Goal: Task Accomplishment & Management: Manage account settings

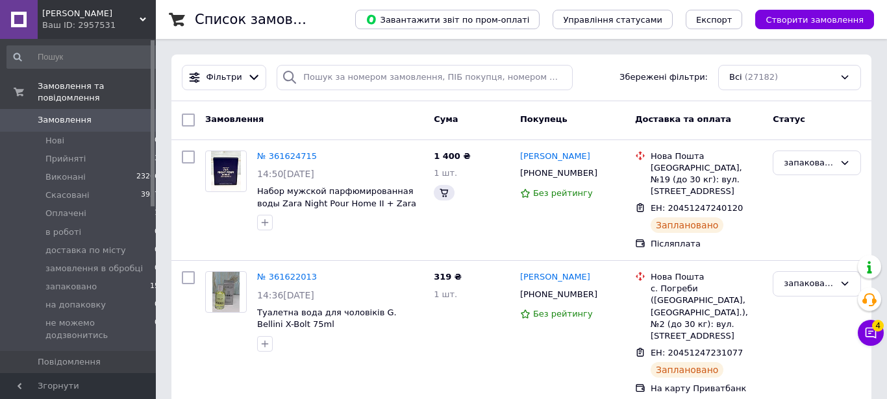
click at [81, 204] on li "Оплачені 1" at bounding box center [83, 213] width 167 height 18
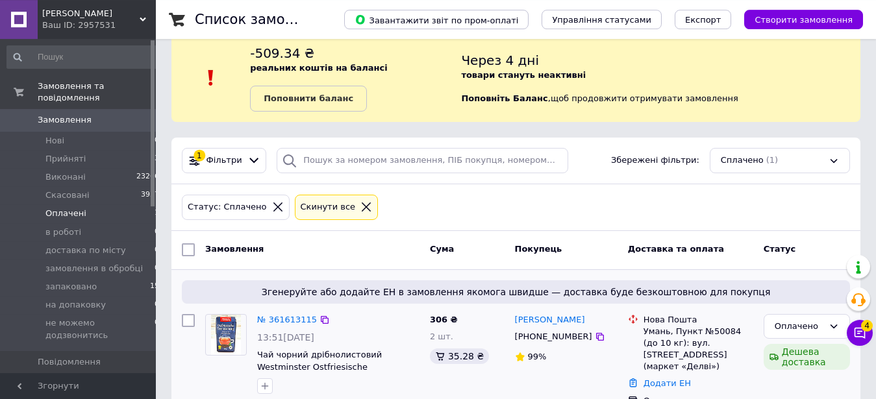
scroll to position [43, 0]
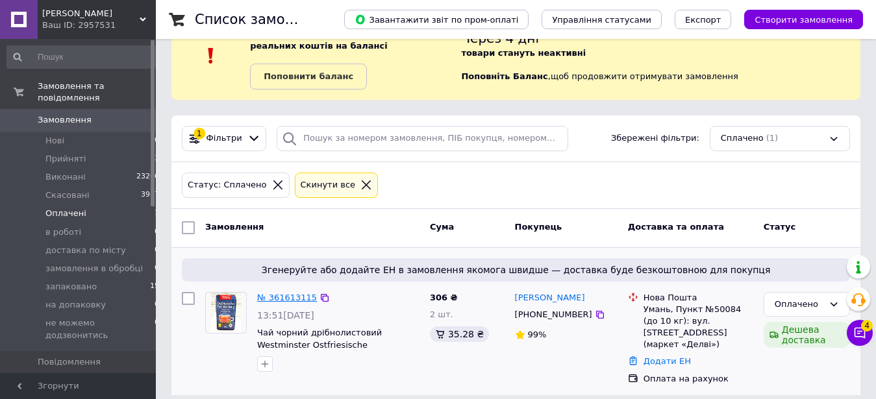
click at [278, 295] on link "№ 361613115" at bounding box center [287, 298] width 60 height 10
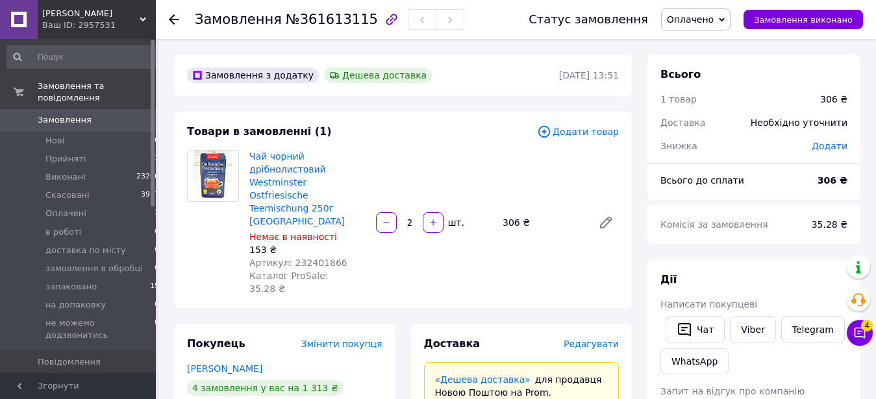
click at [599, 339] on span "Редагувати" at bounding box center [590, 344] width 55 height 10
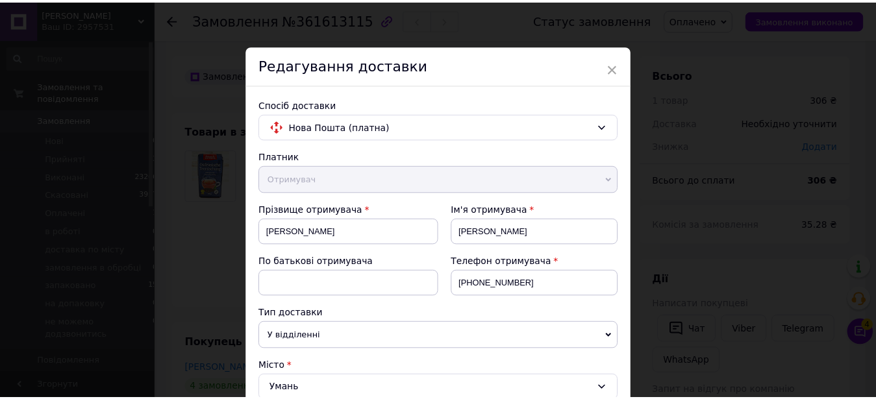
scroll to position [486, 0]
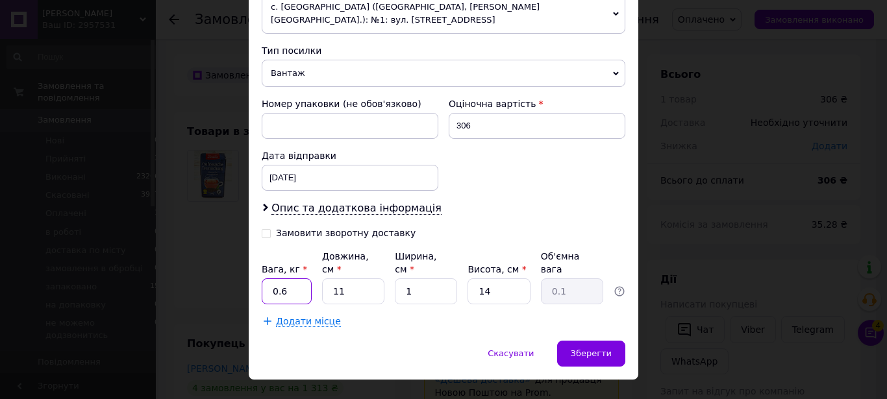
click at [293, 278] on input "0.6" at bounding box center [287, 291] width 50 height 26
type input "0.5"
click at [607, 341] on div "Зберегти" at bounding box center [591, 354] width 68 height 26
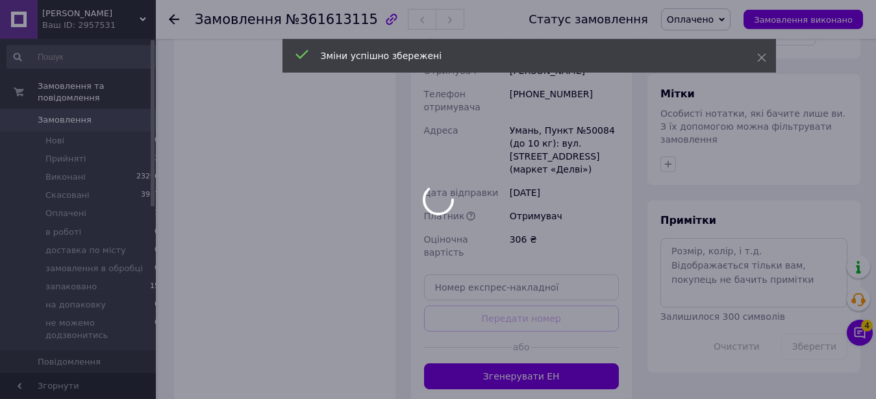
scroll to position [596, 0]
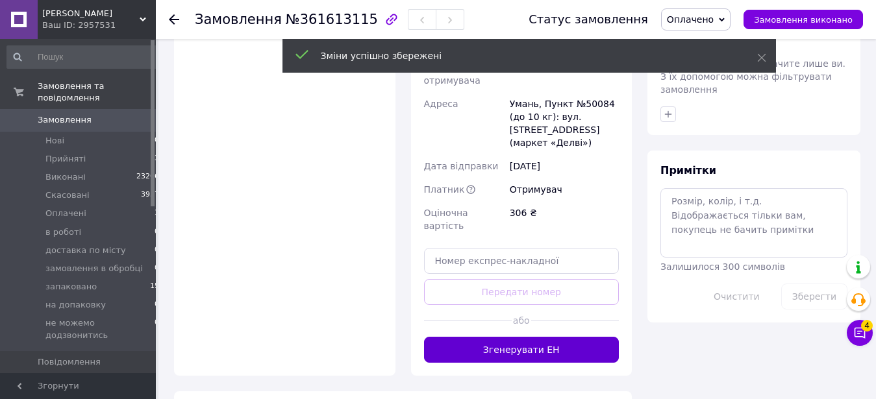
click at [549, 337] on button "Згенерувати ЕН" at bounding box center [521, 350] width 195 height 26
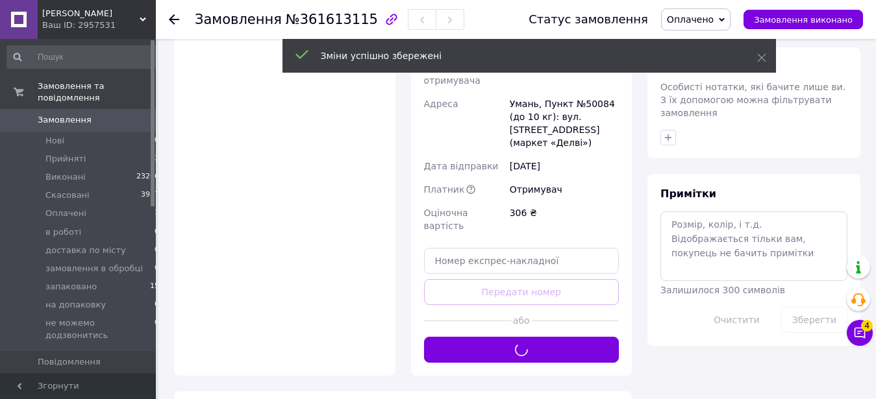
click at [709, 27] on span "Оплачено" at bounding box center [695, 19] width 69 height 22
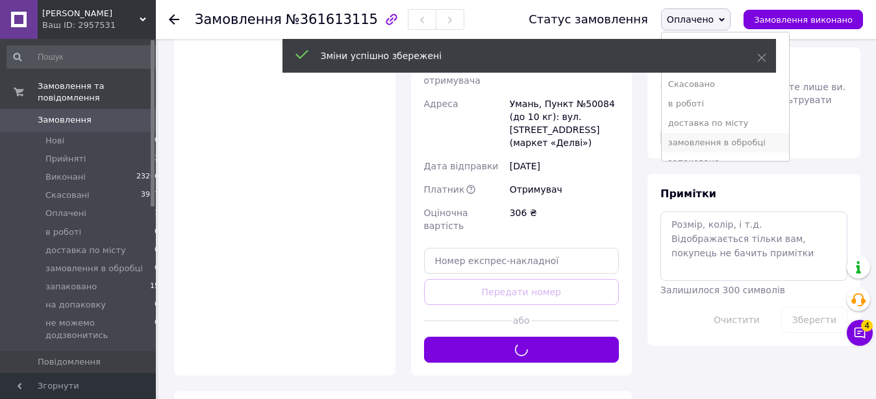
scroll to position [64, 0]
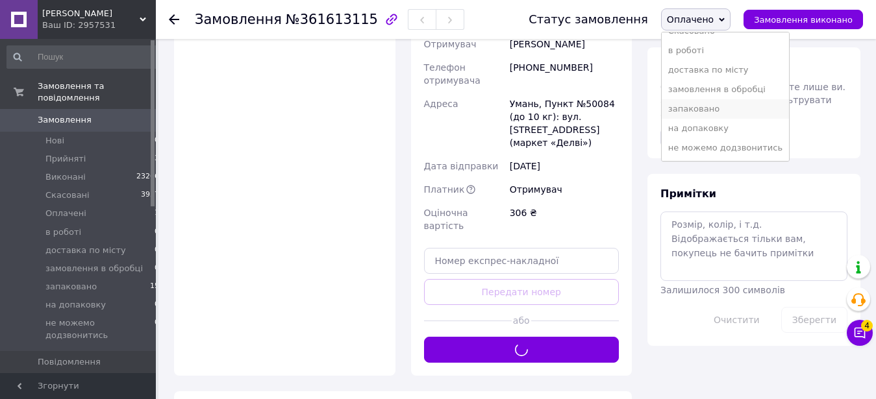
click at [713, 101] on li "запаковано" at bounding box center [724, 108] width 127 height 19
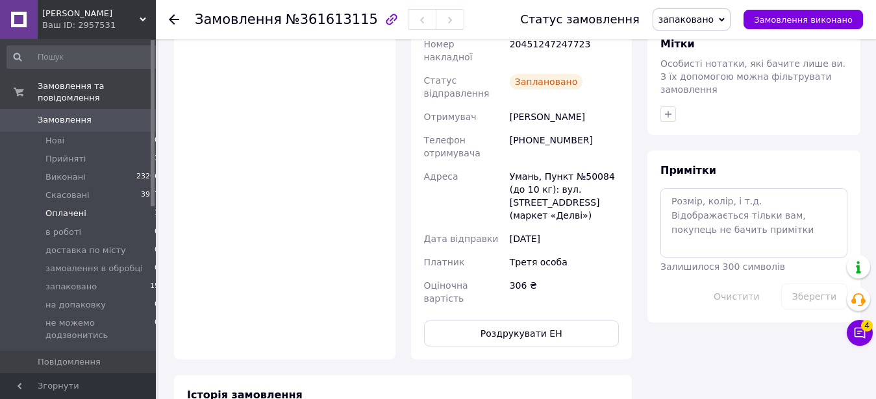
click at [112, 204] on li "Оплачені 1" at bounding box center [83, 213] width 167 height 18
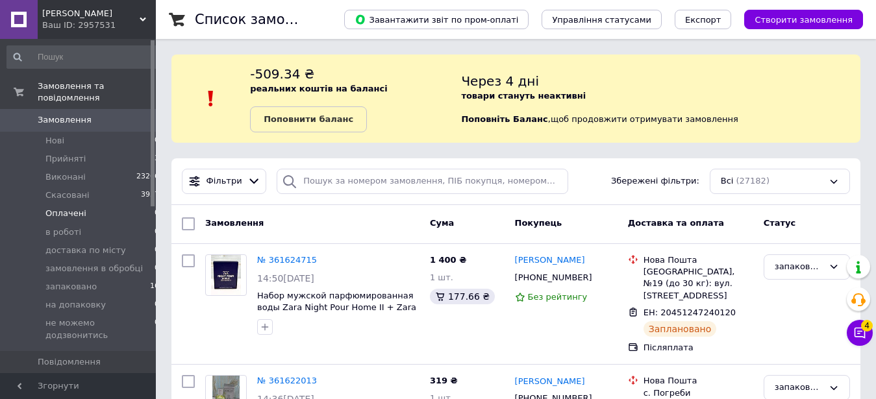
click at [90, 204] on li "Оплачені 0" at bounding box center [83, 213] width 167 height 18
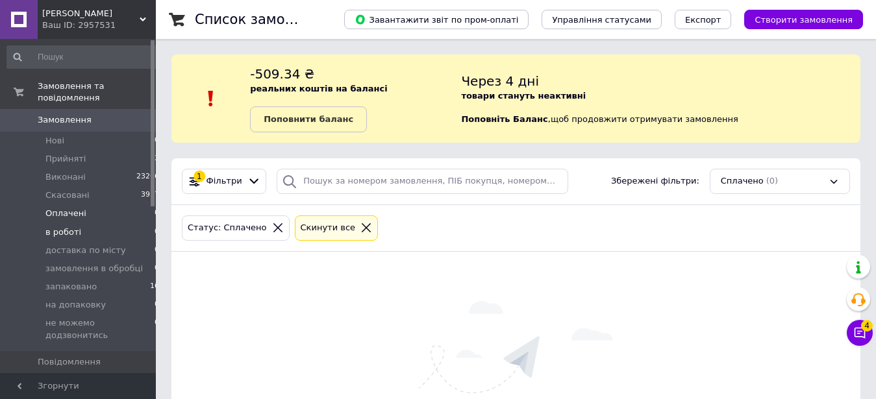
click at [114, 223] on li "в роботі 0" at bounding box center [83, 232] width 167 height 18
click at [105, 204] on li "Оплачені 0" at bounding box center [83, 213] width 167 height 18
click at [64, 241] on li "доставка по місту 0" at bounding box center [83, 250] width 167 height 18
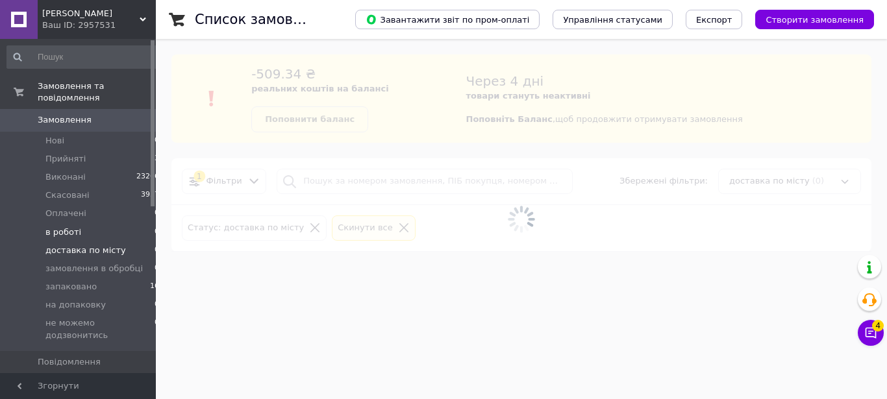
click at [61, 227] on span "в роботі" at bounding box center [63, 233] width 36 height 12
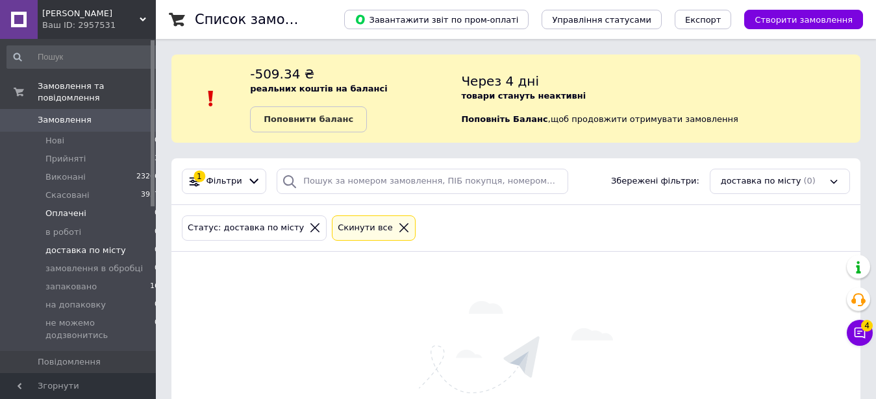
click at [103, 204] on li "Оплачені 0" at bounding box center [83, 213] width 167 height 18
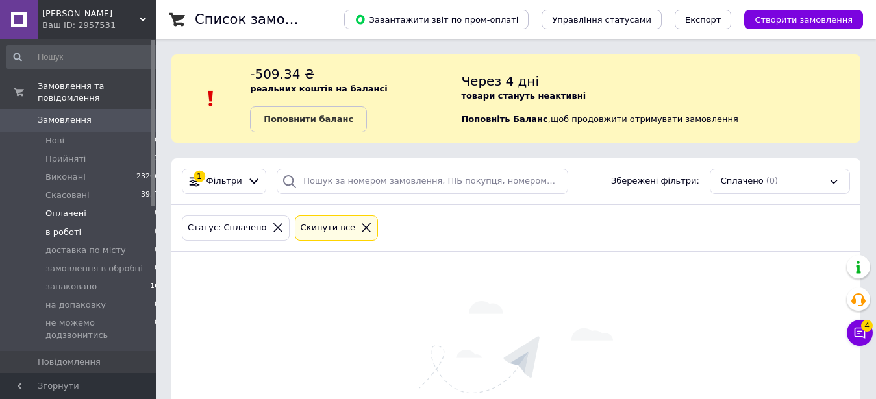
click at [112, 223] on li "в роботі 0" at bounding box center [83, 232] width 167 height 18
click at [116, 204] on li "Оплачені 0" at bounding box center [83, 213] width 167 height 18
